Goal: Obtain resource: Download file/media

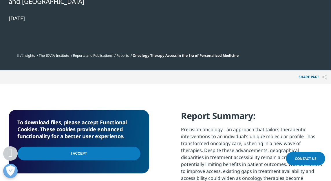
scroll to position [275, 0]
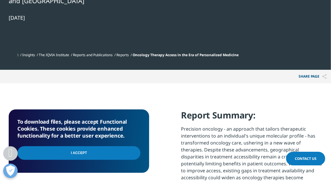
click at [75, 146] on input "I Accept" at bounding box center [78, 153] width 123 height 14
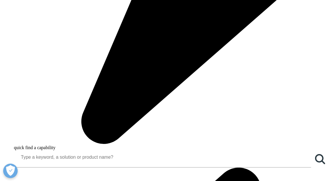
scroll to position [639, 314]
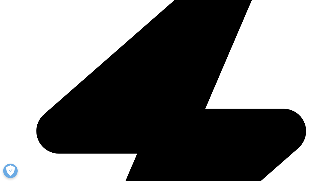
type input "[PERSON_NAME]"
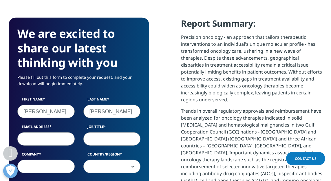
type input "[PERSON_NAME]"
type input "h"
type input "[EMAIL_ADDRESS][DOMAIN_NAME]"
type input "NSD"
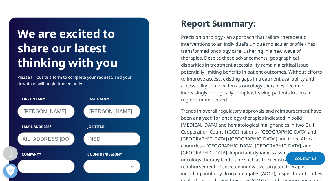
click at [51, 160] on input "Company" at bounding box center [45, 166] width 57 height 13
type input "n"
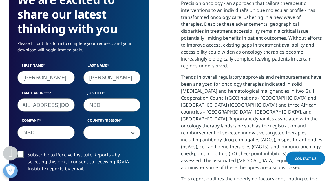
scroll to position [428, 0]
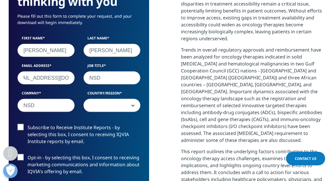
type input "NSD"
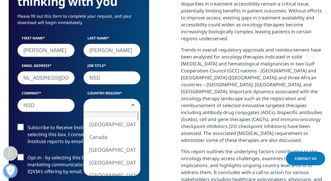
click at [135, 99] on span at bounding box center [112, 105] width 57 height 13
select select "[GEOGRAPHIC_DATA]"
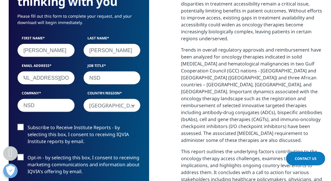
click at [20, 124] on label "Subscribe to Receive Institute Reports - by selecting this box, I consent to re…" at bounding box center [78, 136] width 123 height 24
click at [28, 124] on input "Subscribe to Receive Institute Reports - by selecting this box, I consent to re…" at bounding box center [28, 124] width 0 height 0
click at [22, 154] on label "Opt-in - by selecting this box, I consent to receiving marketing communications…" at bounding box center [78, 166] width 123 height 24
click at [28, 154] on input "Opt-in - by selecting this box, I consent to receiving marketing communications…" at bounding box center [28, 154] width 0 height 0
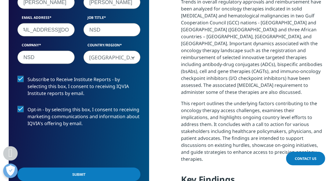
scroll to position [490, 0]
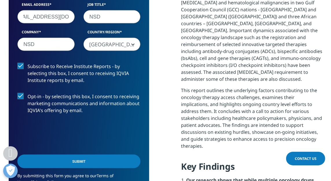
click at [80, 155] on input "Submit" at bounding box center [78, 162] width 123 height 14
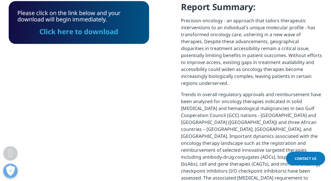
scroll to position [323, 0]
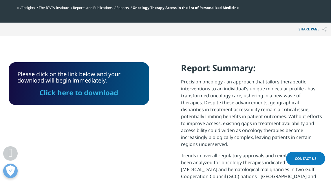
click at [98, 88] on link "Click here to download" at bounding box center [79, 93] width 79 height 10
